Goal: Check status: Check status

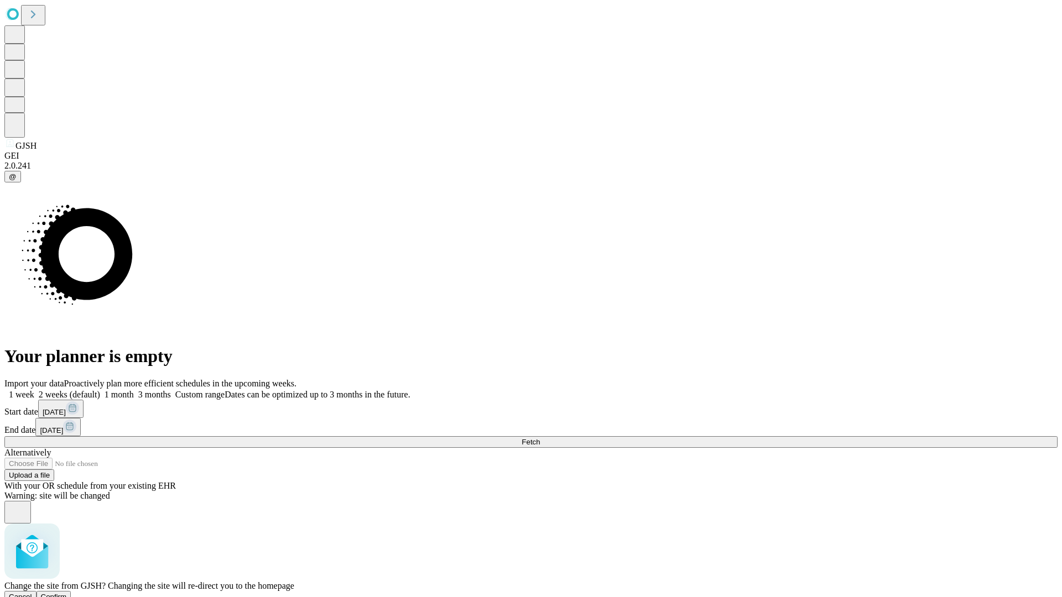
click at [67, 593] on span "Confirm" at bounding box center [54, 597] width 26 height 8
click at [34, 390] on label "1 week" at bounding box center [19, 394] width 30 height 9
click at [540, 438] on span "Fetch" at bounding box center [530, 442] width 18 height 8
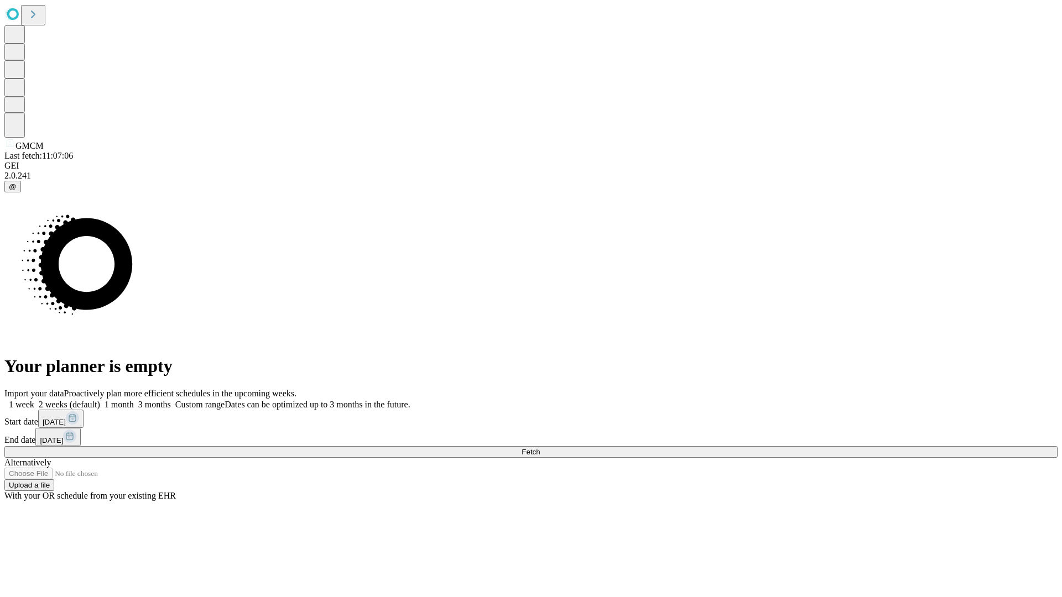
click at [34, 400] on label "1 week" at bounding box center [19, 404] width 30 height 9
click at [540, 448] on span "Fetch" at bounding box center [530, 452] width 18 height 8
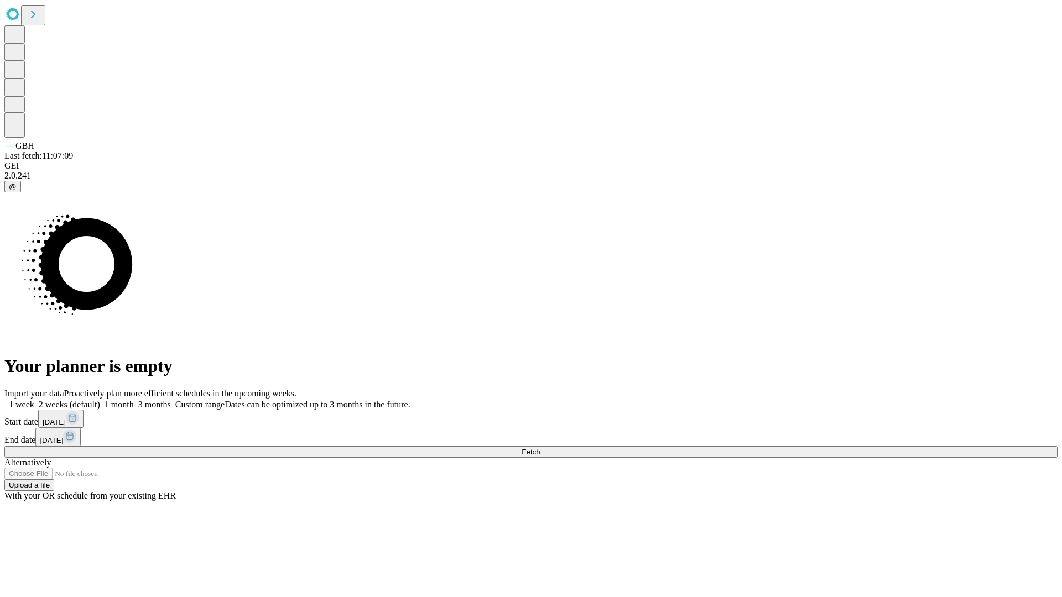
click at [34, 400] on label "1 week" at bounding box center [19, 404] width 30 height 9
click at [540, 448] on span "Fetch" at bounding box center [530, 452] width 18 height 8
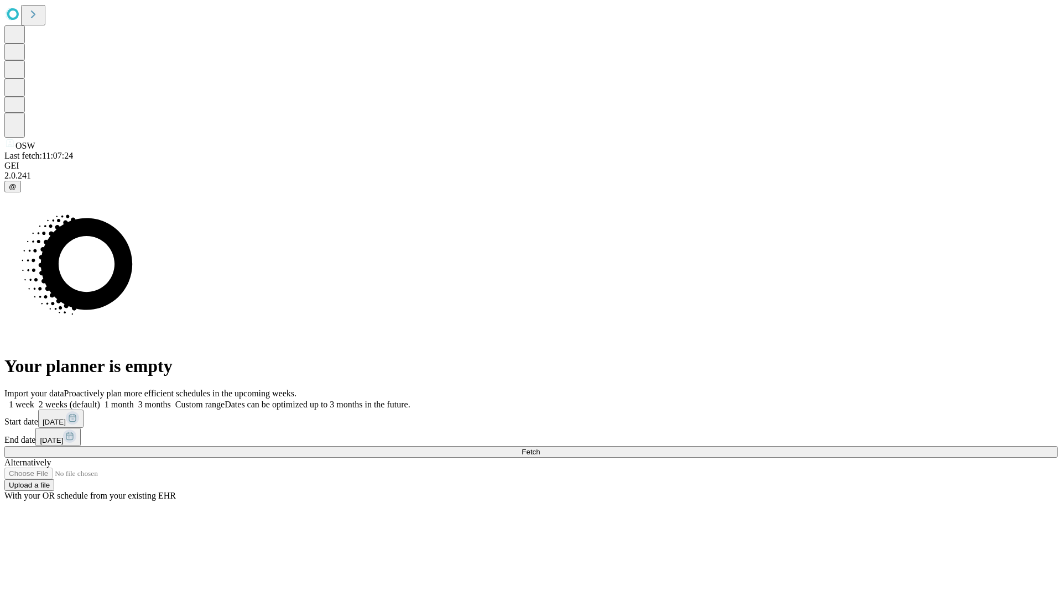
click at [34, 400] on label "1 week" at bounding box center [19, 404] width 30 height 9
click at [540, 448] on span "Fetch" at bounding box center [530, 452] width 18 height 8
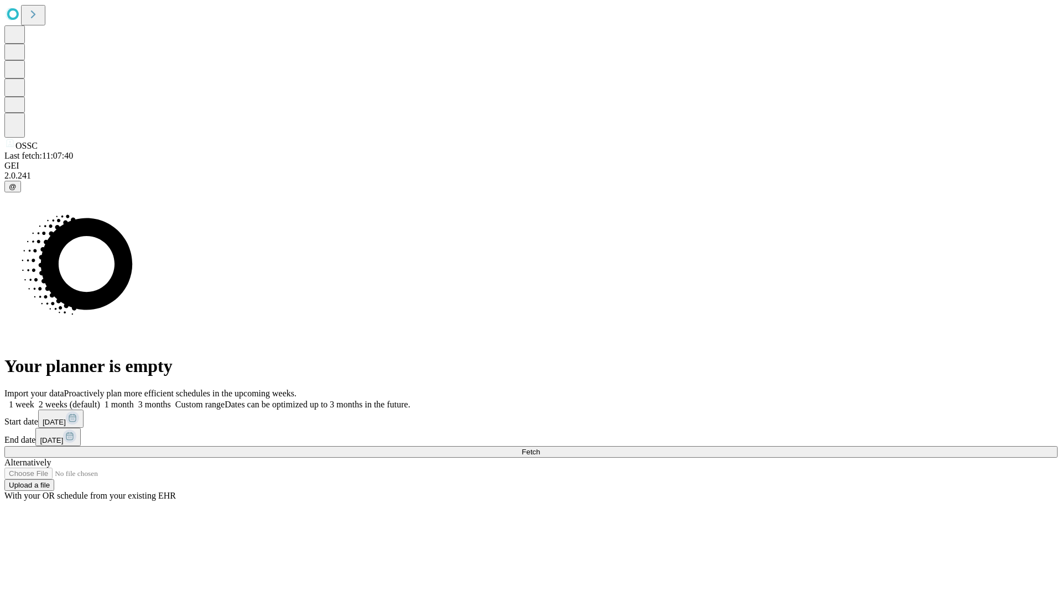
click at [540, 448] on span "Fetch" at bounding box center [530, 452] width 18 height 8
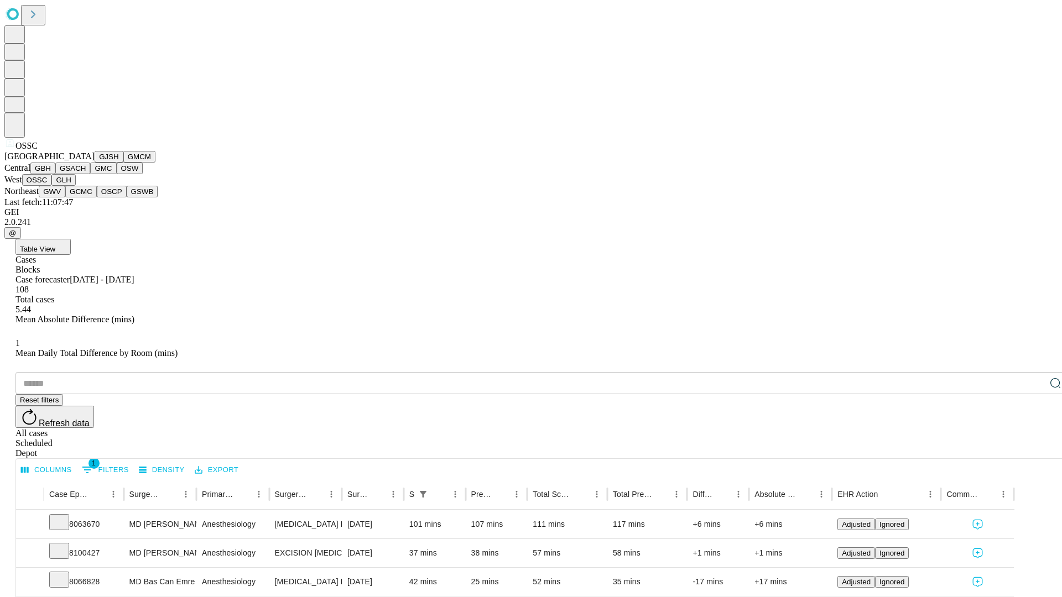
click at [75, 186] on button "GLH" at bounding box center [63, 180] width 24 height 12
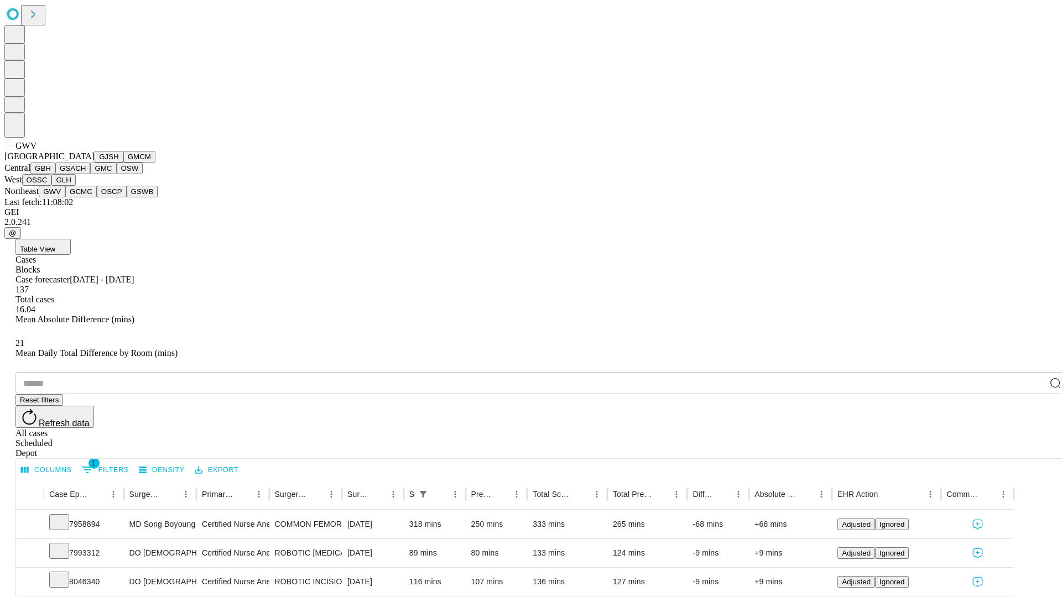
click at [86, 197] on button "GCMC" at bounding box center [81, 192] width 32 height 12
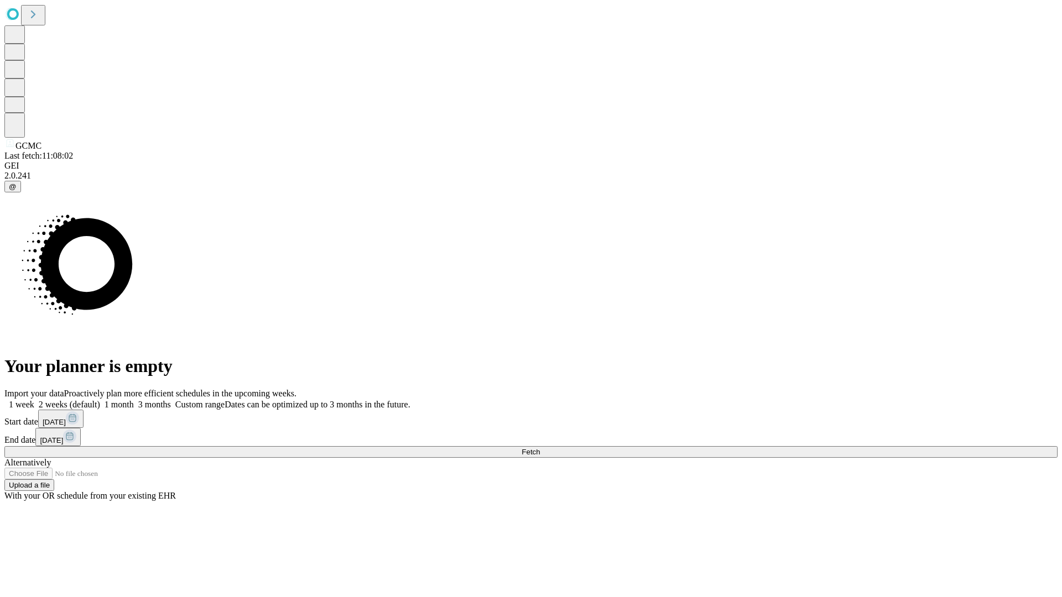
click at [34, 400] on label "1 week" at bounding box center [19, 404] width 30 height 9
click at [540, 448] on span "Fetch" at bounding box center [530, 452] width 18 height 8
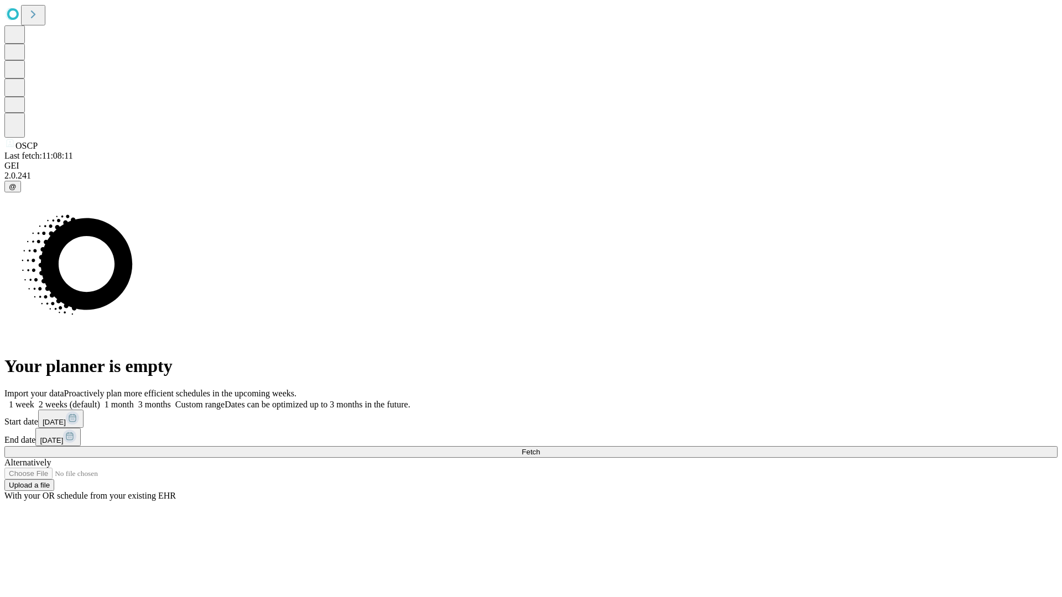
click at [34, 400] on label "1 week" at bounding box center [19, 404] width 30 height 9
click at [540, 448] on span "Fetch" at bounding box center [530, 452] width 18 height 8
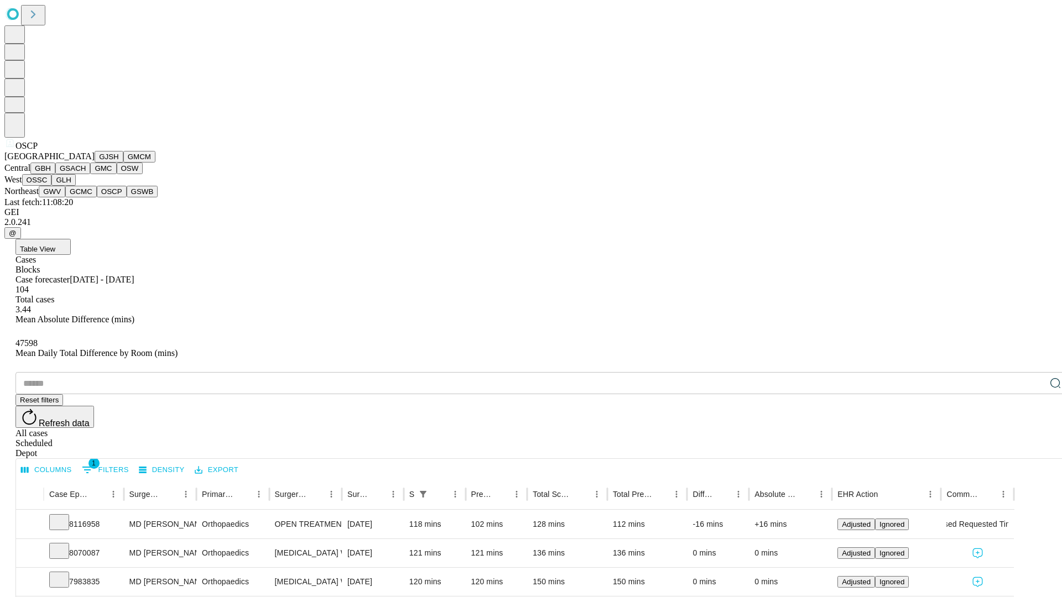
click at [127, 197] on button "GSWB" at bounding box center [143, 192] width 32 height 12
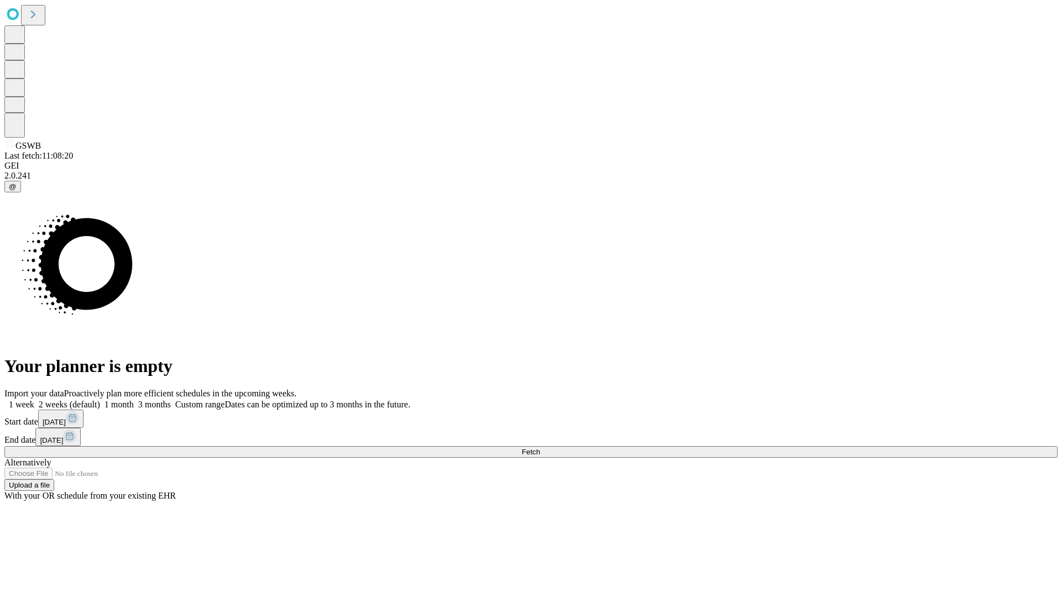
click at [34, 400] on label "1 week" at bounding box center [19, 404] width 30 height 9
click at [540, 448] on span "Fetch" at bounding box center [530, 452] width 18 height 8
